Goal: Entertainment & Leisure: Consume media (video, audio)

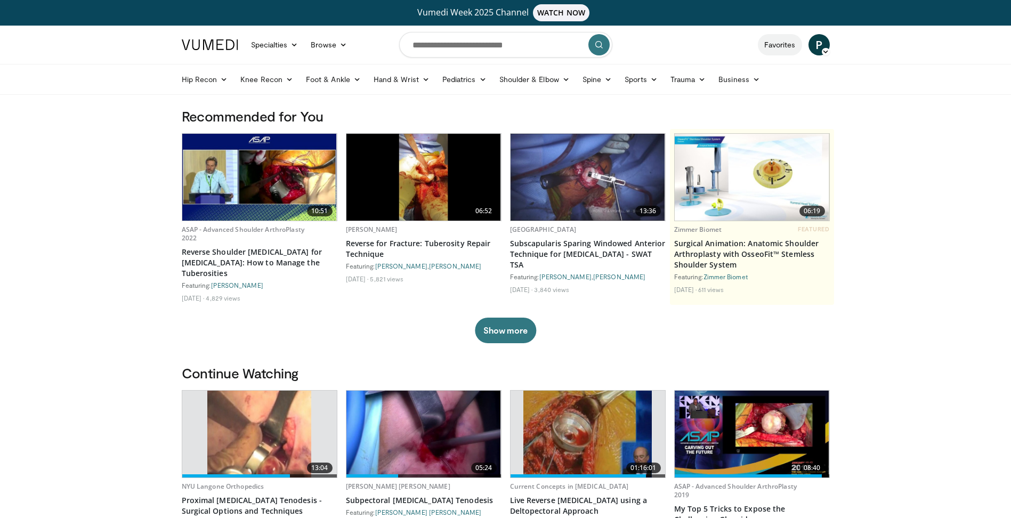
click at [794, 45] on link "Favorites" at bounding box center [780, 44] width 44 height 21
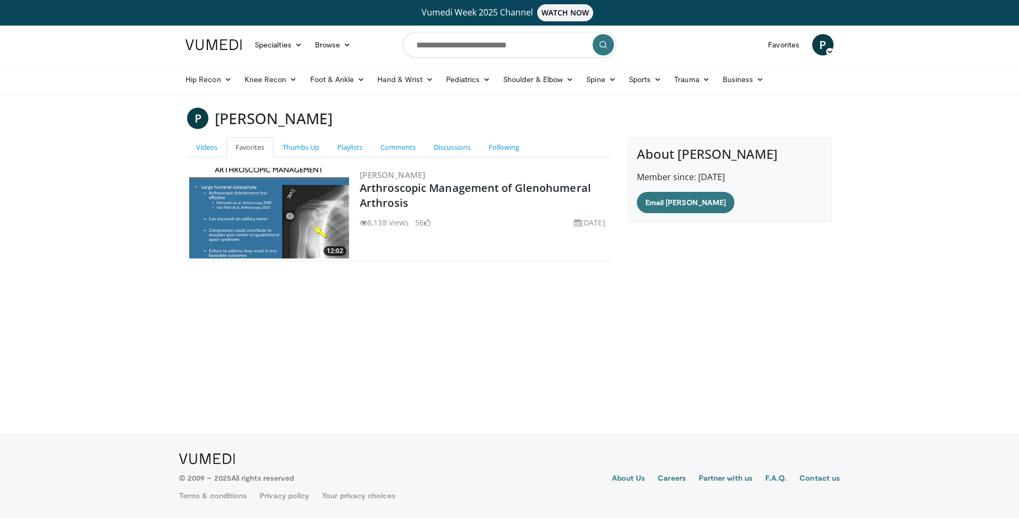
click at [831, 51] on icon at bounding box center [829, 51] width 7 height 7
click at [915, 118] on body "Vumedi Week 2025 Channel WATCH NOW Specialties Adult & Family Medicine Allergy,…" at bounding box center [509, 259] width 1019 height 518
click at [810, 46] on div "P Piotr Lukasiewicz Add a Video Messages Thumbs Up Settings Logout" at bounding box center [823, 45] width 34 height 30
click at [825, 44] on span "P" at bounding box center [822, 44] width 21 height 21
click at [920, 52] on header "Specialties Adult & Family Medicine Allergy, Asthma, Immunology Anesthesiology …" at bounding box center [509, 60] width 1019 height 69
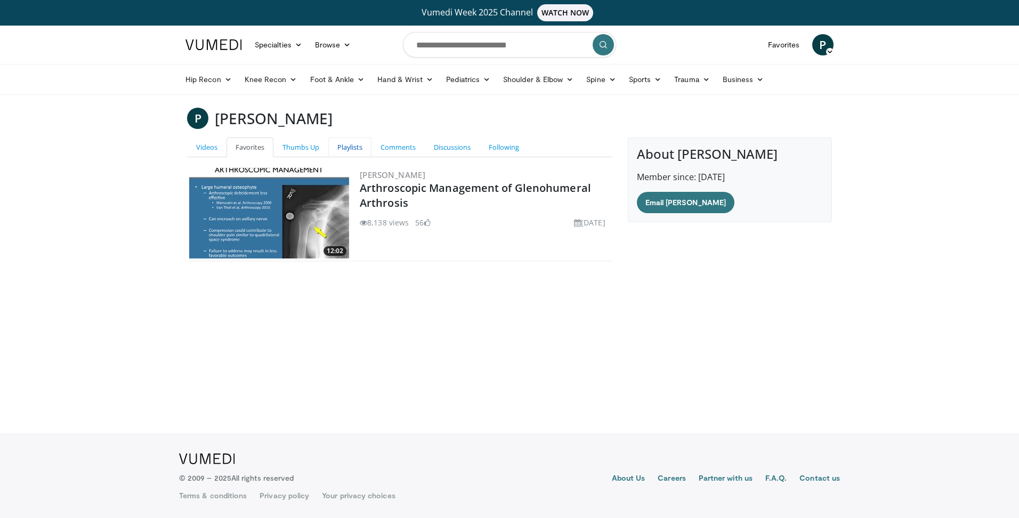
click at [357, 146] on link "Playlists" at bounding box center [349, 147] width 43 height 20
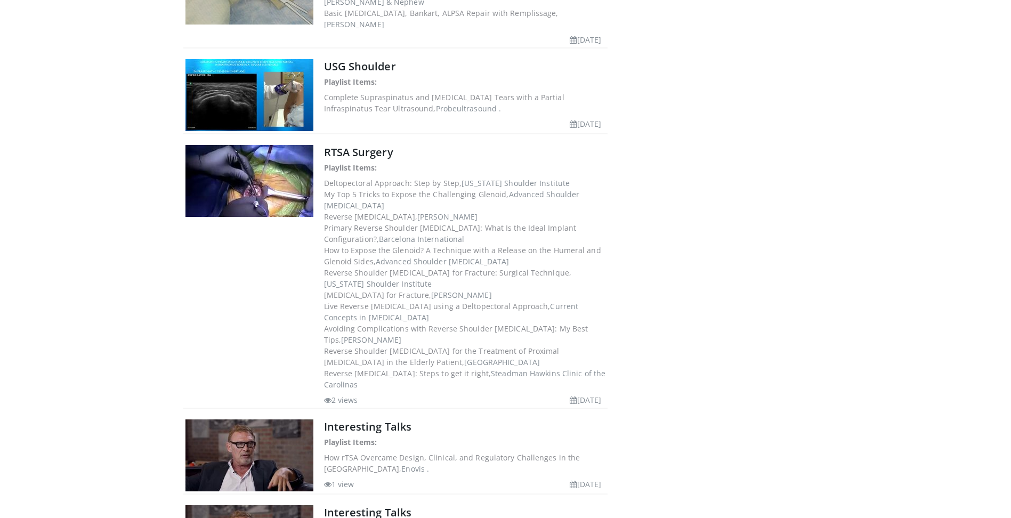
scroll to position [1439, 0]
click at [368, 144] on link "RTSA Surgery" at bounding box center [358, 151] width 69 height 14
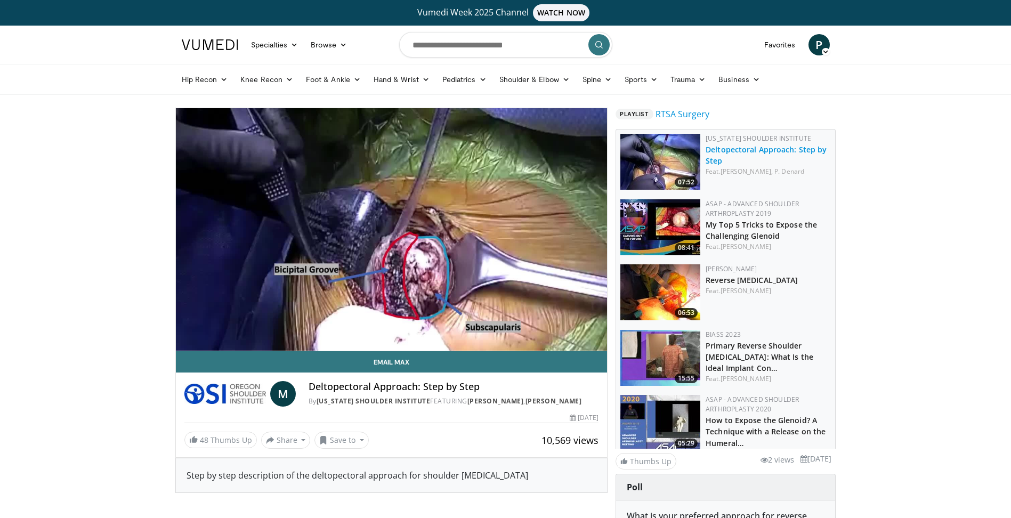
click at [717, 152] on link "Deltopectoral Approach: Step by Step" at bounding box center [765, 154] width 121 height 21
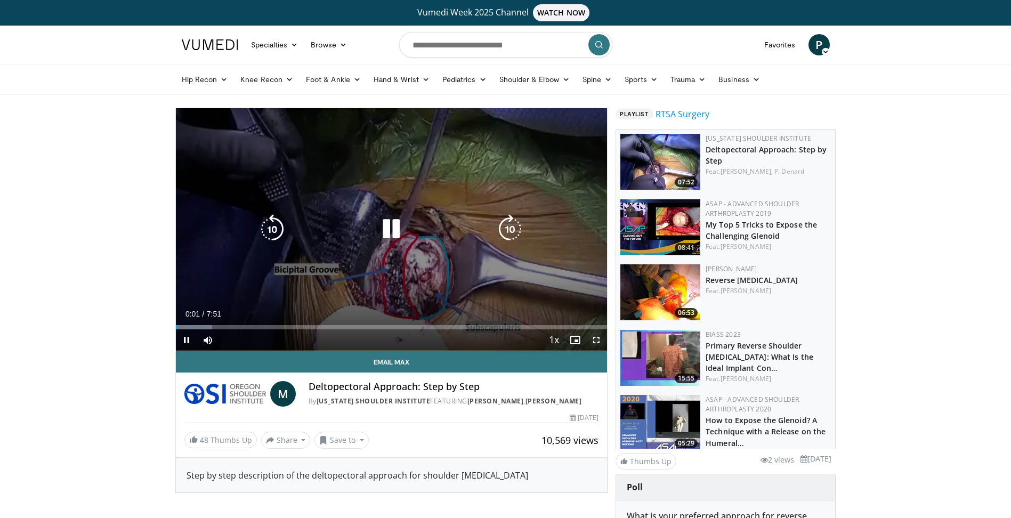
drag, startPoint x: 594, startPoint y: 338, endPoint x: 596, endPoint y: 377, distance: 39.5
click at [594, 338] on span "Video Player" at bounding box center [596, 339] width 21 height 21
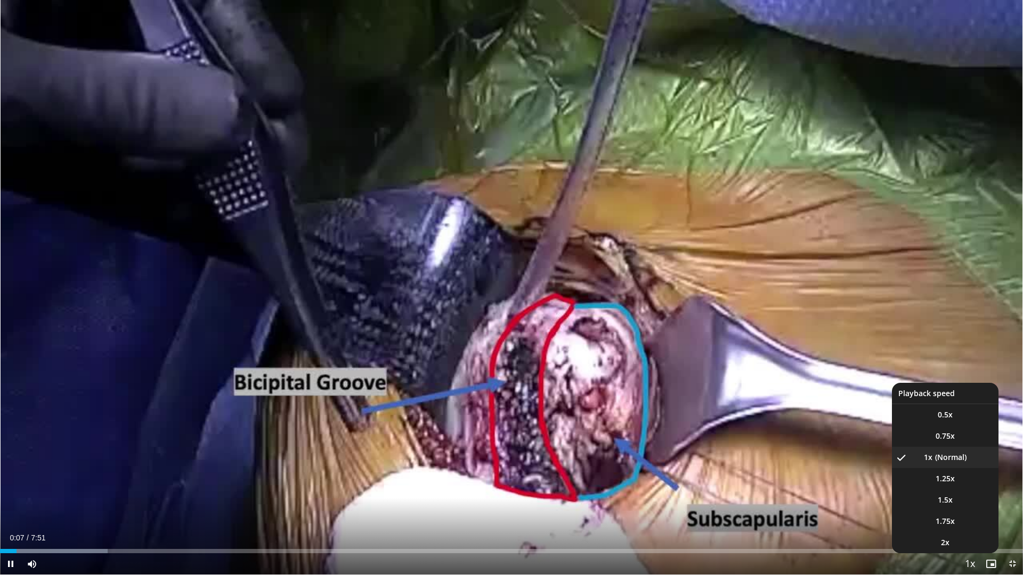
click at [972, 517] on span "Video Player" at bounding box center [969, 564] width 15 height 21
click at [945, 484] on li "1.25x" at bounding box center [945, 478] width 107 height 21
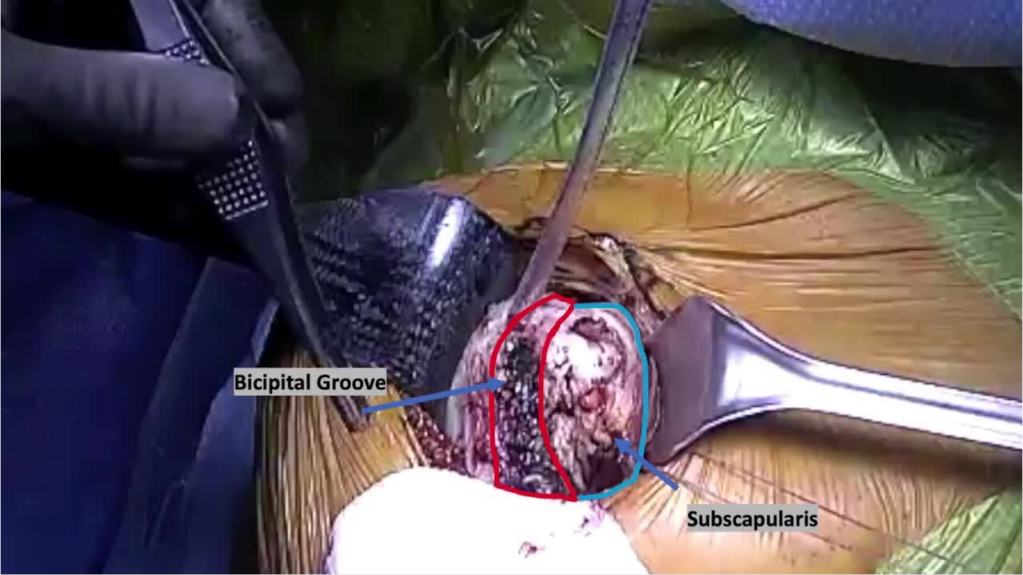
click at [959, 517] on button "Playback Rate" at bounding box center [969, 564] width 21 height 21
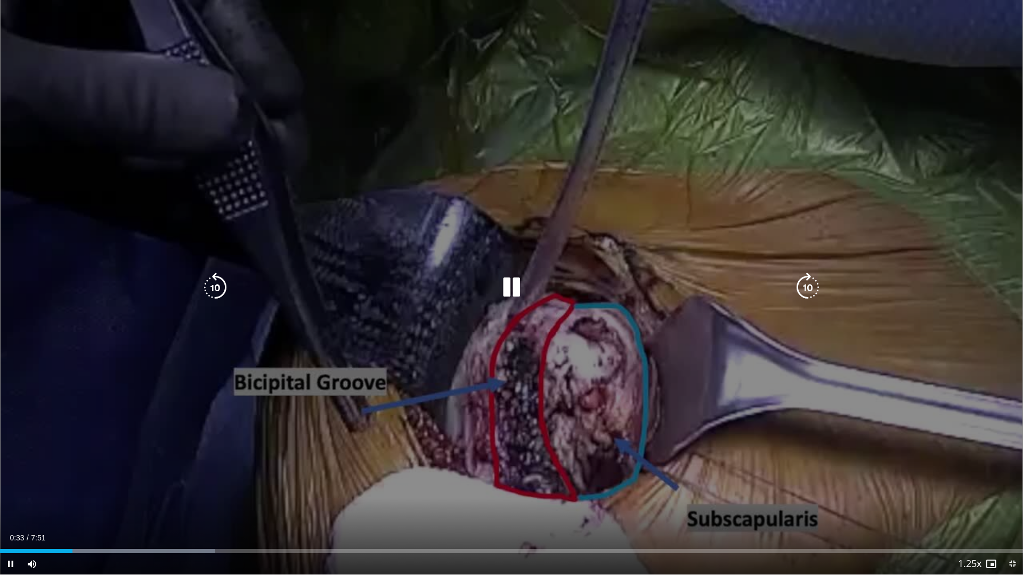
click at [849, 405] on div "10 seconds Tap to unmute" at bounding box center [511, 287] width 1023 height 575
click at [515, 281] on icon "Video Player" at bounding box center [512, 288] width 30 height 30
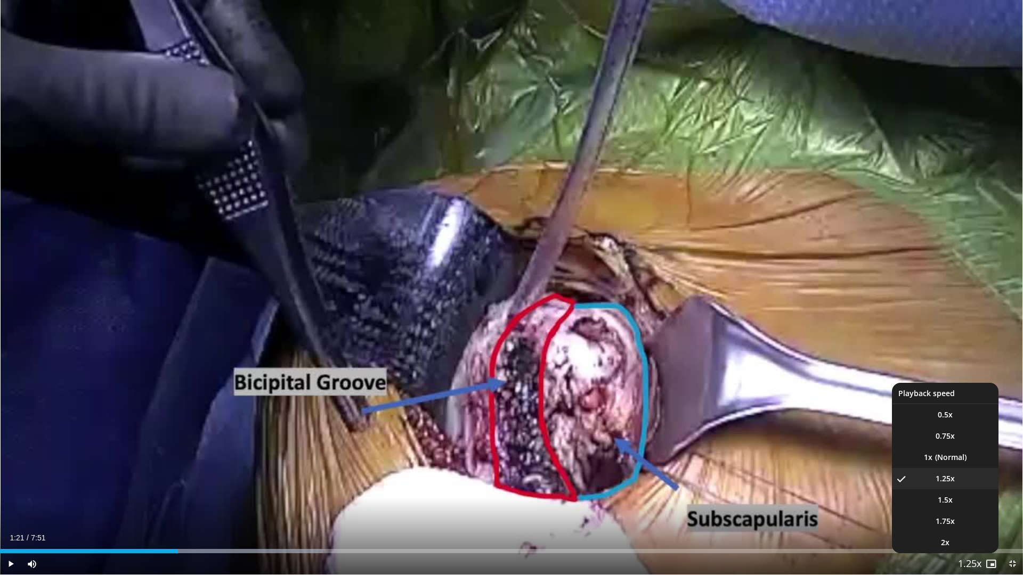
click at [973, 517] on span "Video Player" at bounding box center [969, 564] width 15 height 21
click at [947, 459] on li "1x" at bounding box center [945, 457] width 107 height 21
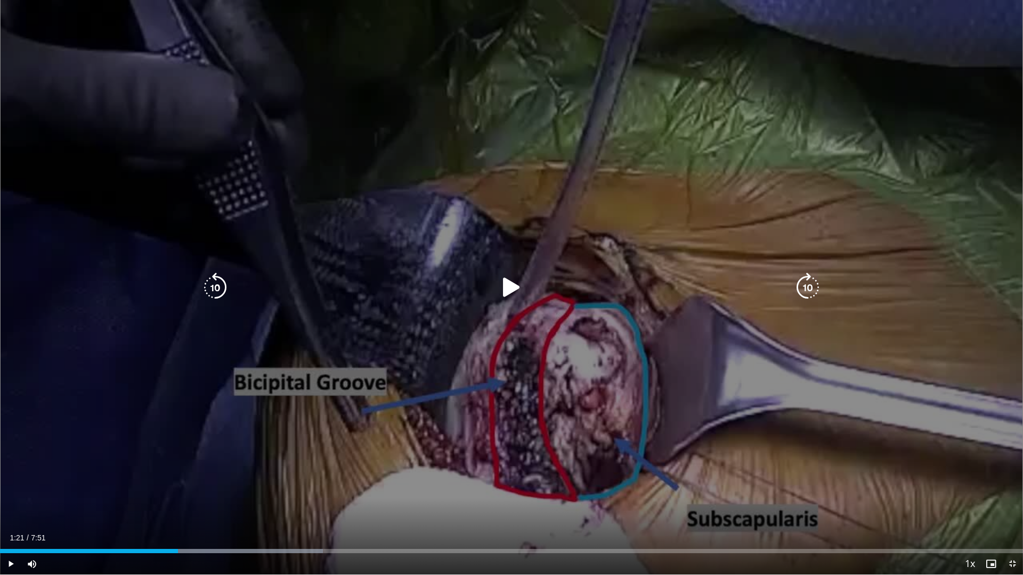
click at [500, 282] on icon "Video Player" at bounding box center [512, 288] width 30 height 30
click at [488, 194] on div "10 seconds Tap to unmute" at bounding box center [511, 287] width 1023 height 575
click at [505, 285] on icon "Video Player" at bounding box center [512, 288] width 30 height 30
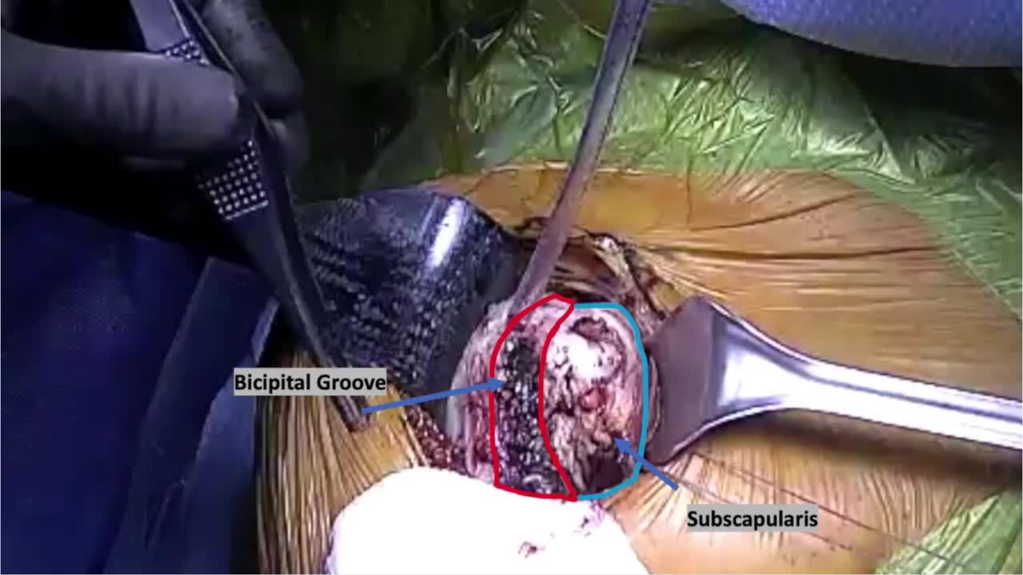
click at [508, 281] on div "10 seconds Tap to unmute" at bounding box center [511, 287] width 1023 height 575
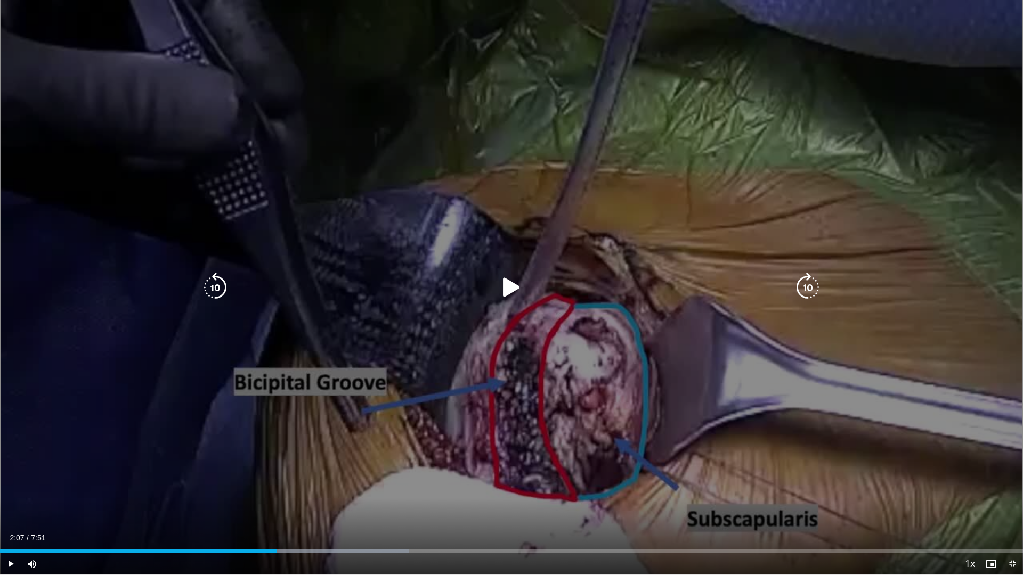
click at [508, 281] on div "10 seconds Tap to unmute" at bounding box center [511, 287] width 1023 height 575
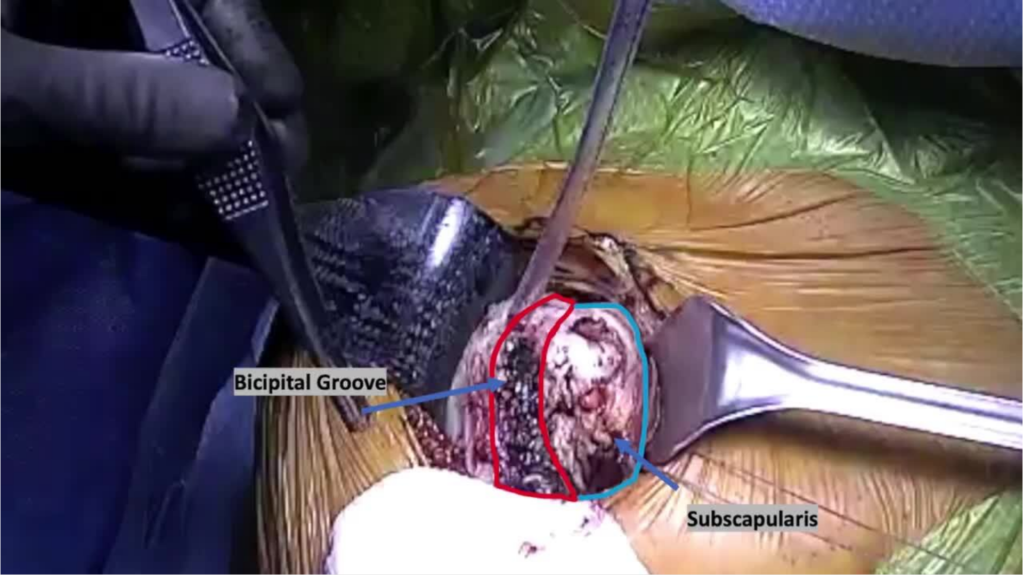
drag, startPoint x: 508, startPoint y: 281, endPoint x: 495, endPoint y: 345, distance: 65.7
click at [495, 345] on div "10 seconds Tap to unmute" at bounding box center [511, 287] width 1023 height 575
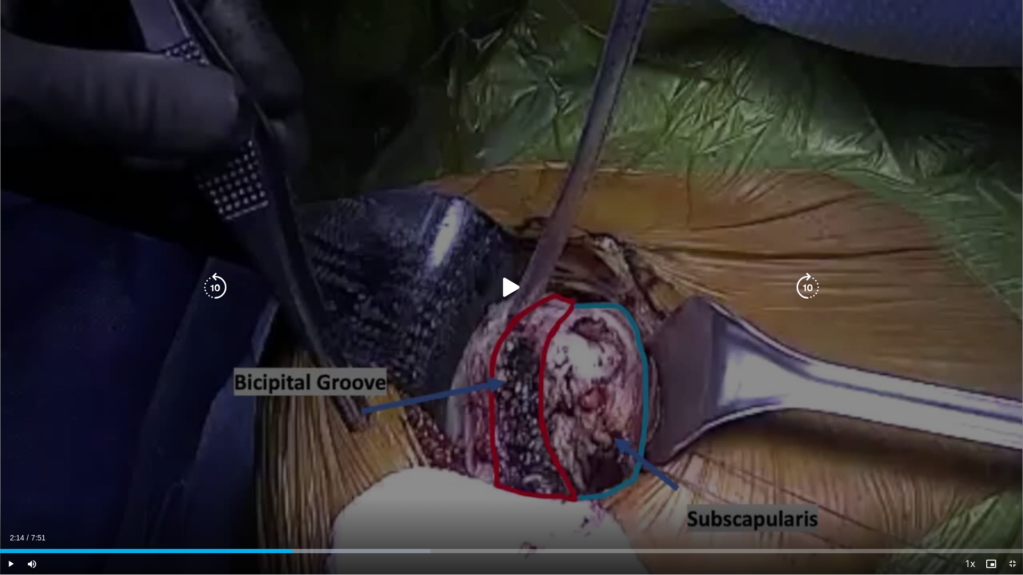
click at [495, 345] on div "10 seconds Tap to unmute" at bounding box center [511, 287] width 1023 height 575
click at [516, 291] on icon "Video Player" at bounding box center [512, 288] width 30 height 30
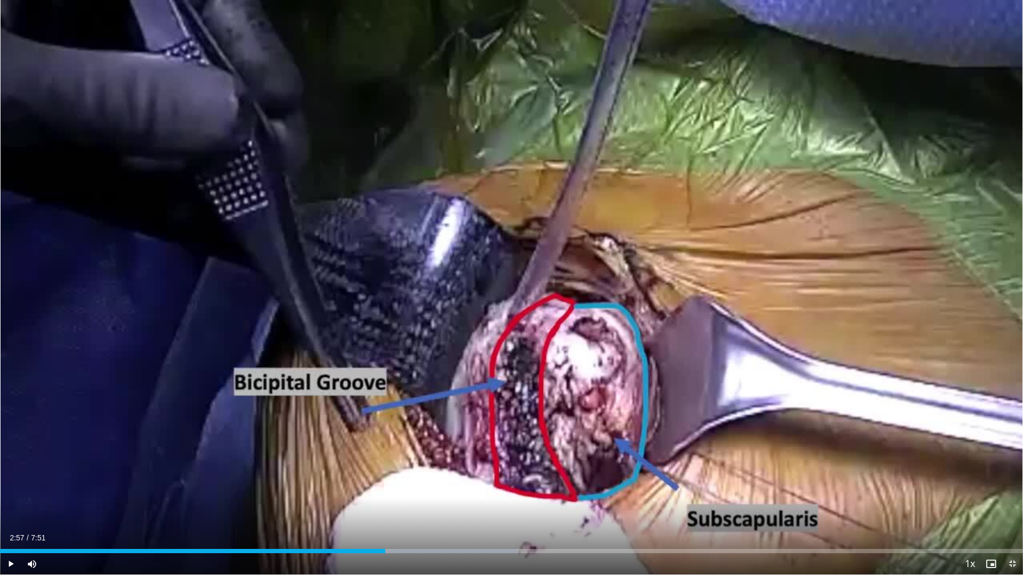
click at [1010, 517] on span "Video Player" at bounding box center [1012, 564] width 21 height 21
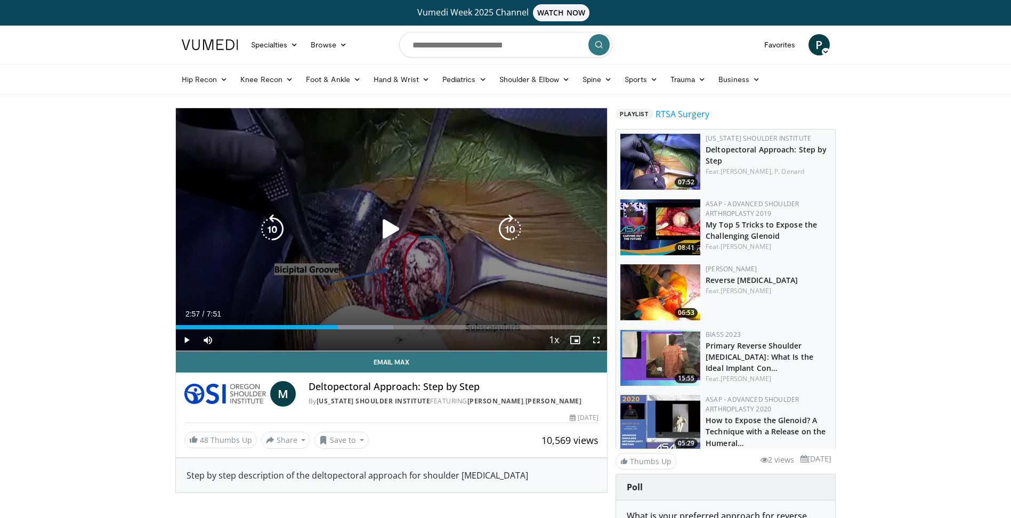
click at [383, 213] on div "10 seconds Tap to unmute" at bounding box center [392, 229] width 432 height 242
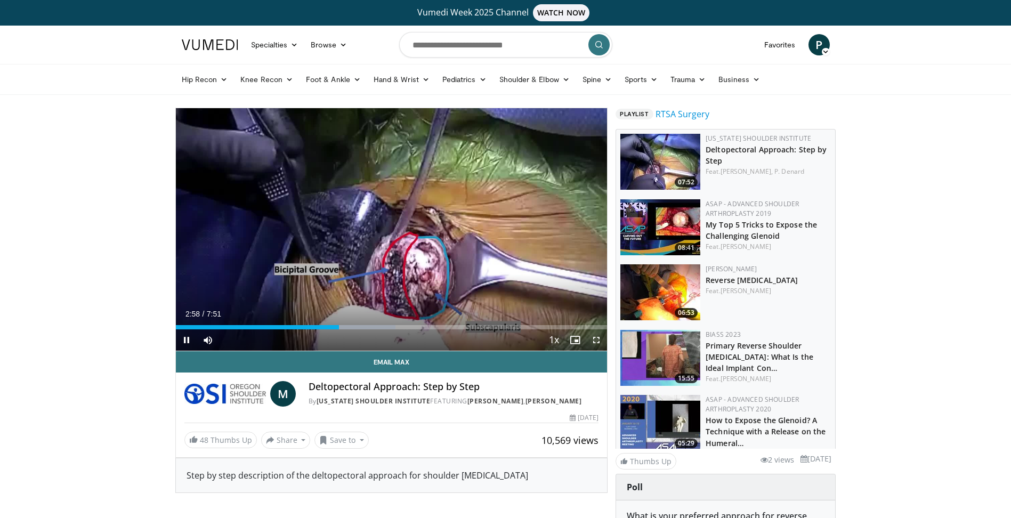
click at [597, 344] on span "Video Player" at bounding box center [596, 339] width 21 height 21
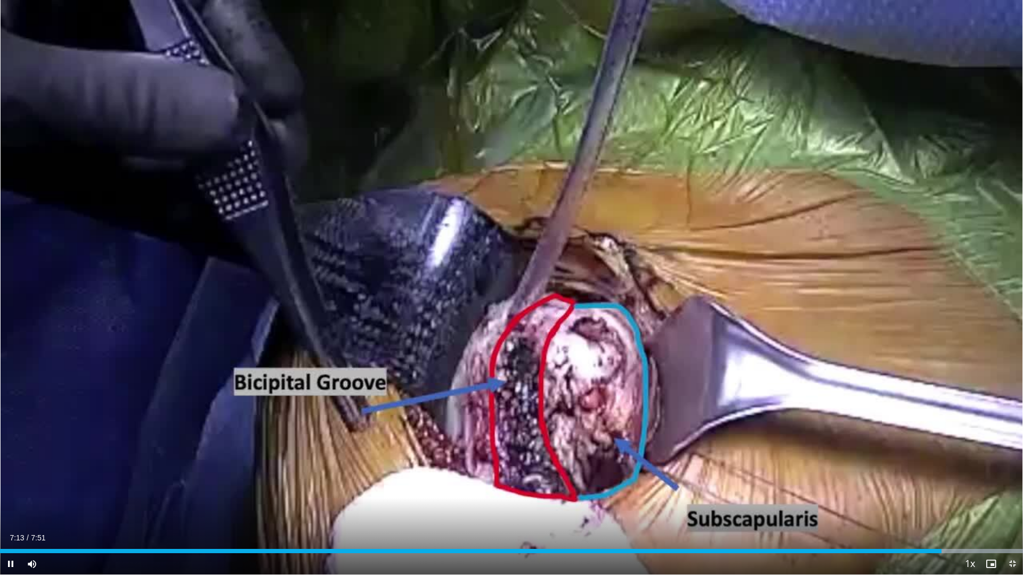
click at [1009, 517] on span "Video Player" at bounding box center [1012, 564] width 21 height 21
